Goal: Book appointment/travel/reservation

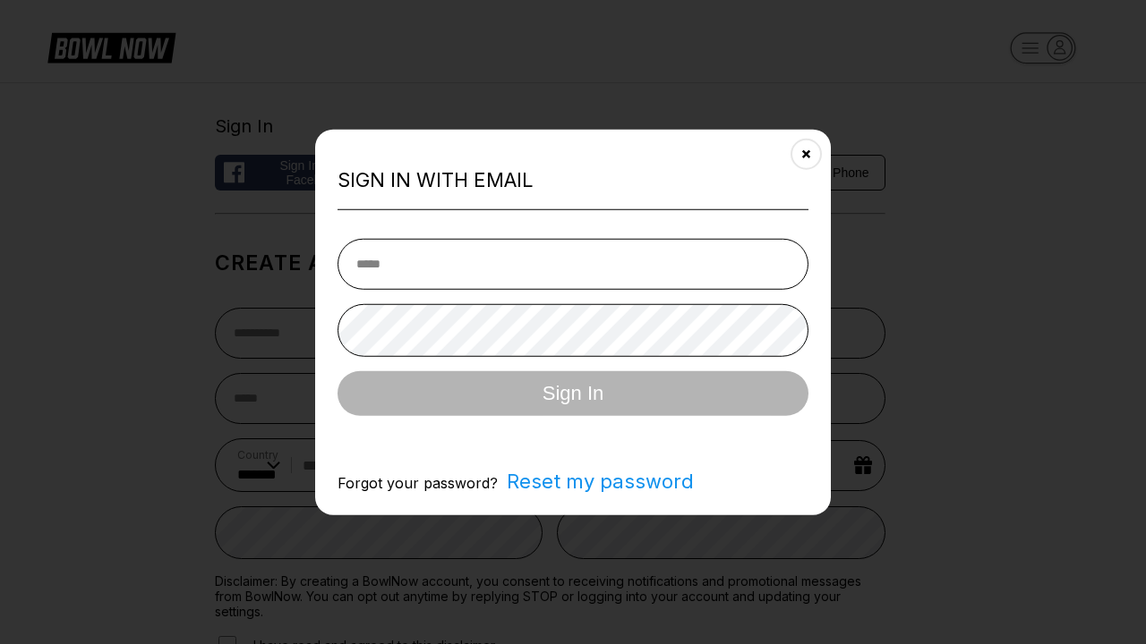
select select "**"
type input "**********"
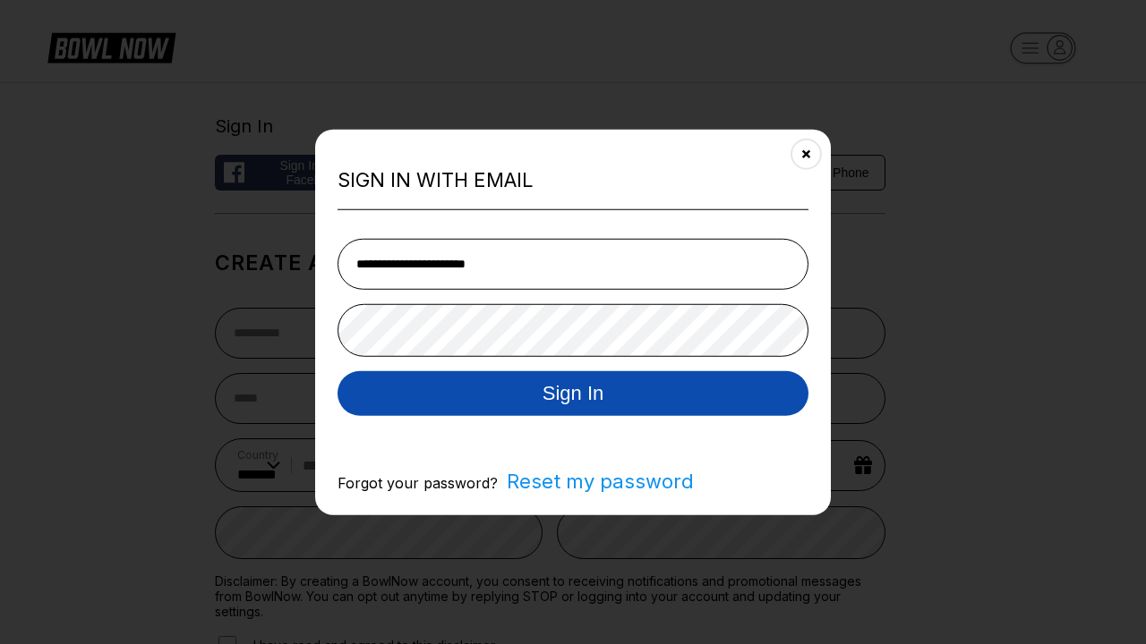
click at [573, 395] on button "Sign In" at bounding box center [572, 393] width 471 height 45
